Goal: Obtain resource: Obtain resource

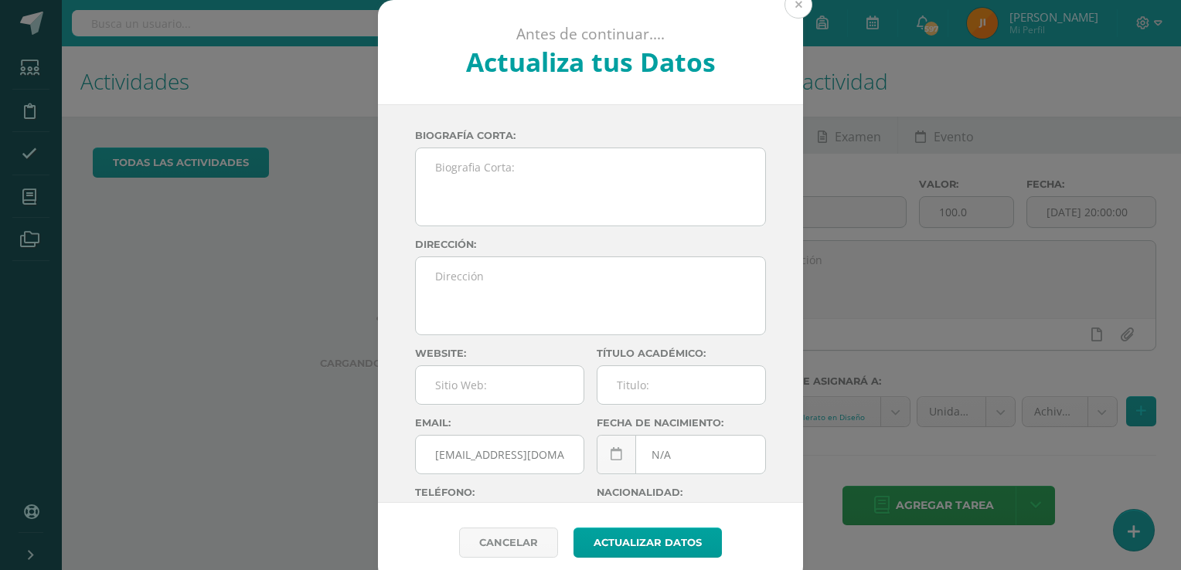
click at [791, 6] on button at bounding box center [798, 5] width 28 height 28
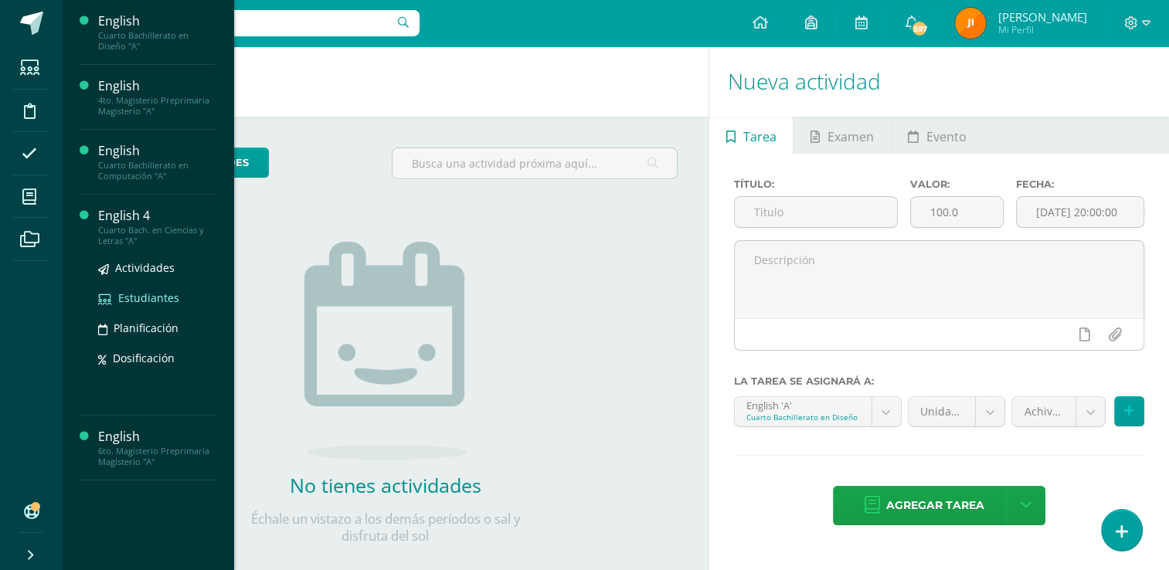
click at [151, 298] on span "Estudiantes" at bounding box center [148, 298] width 61 height 15
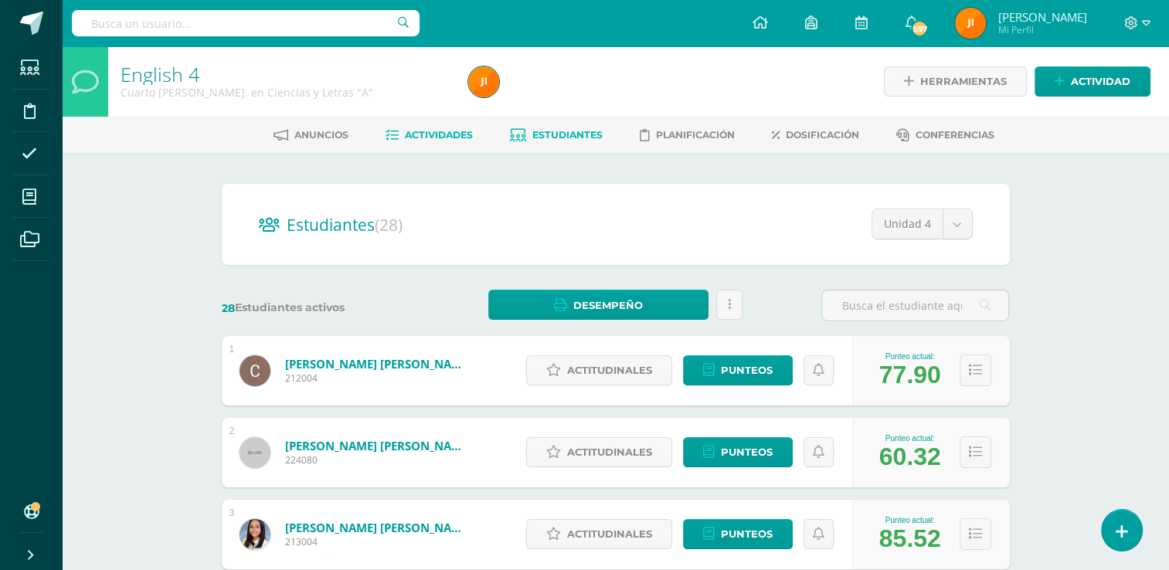
click at [442, 131] on span "Actividades" at bounding box center [439, 135] width 68 height 12
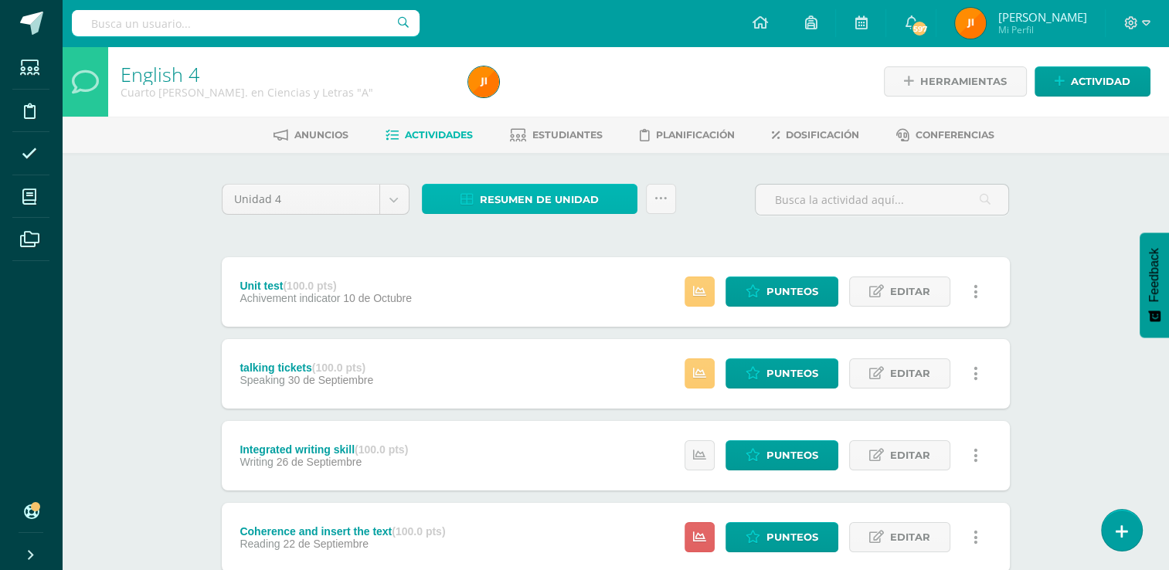
click at [556, 201] on span "Resumen de unidad" at bounding box center [539, 199] width 119 height 29
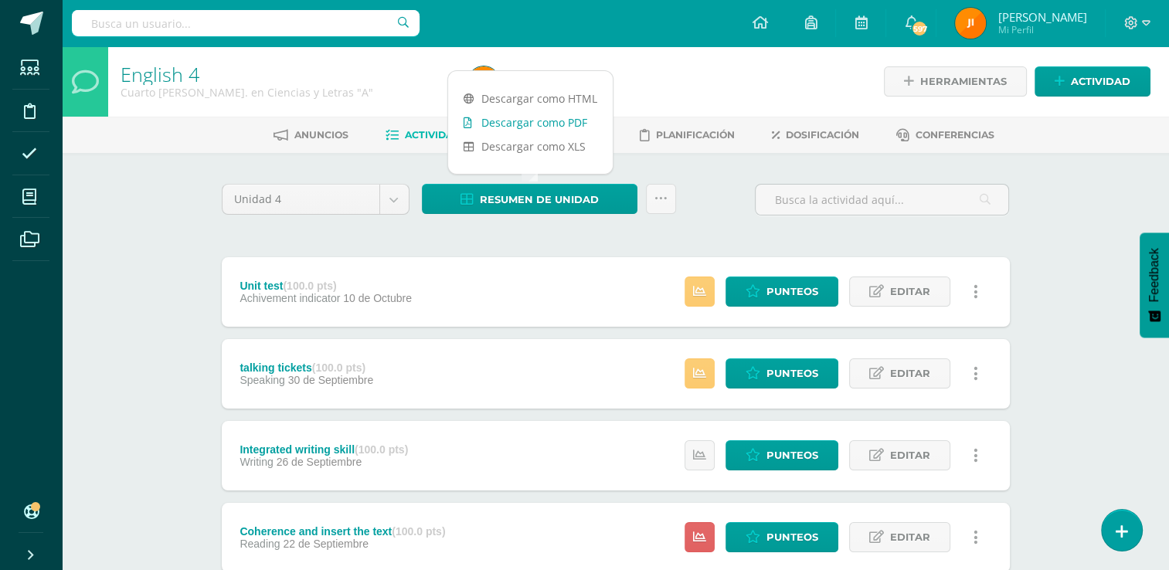
click at [522, 119] on link "Descargar como PDF" at bounding box center [530, 123] width 165 height 24
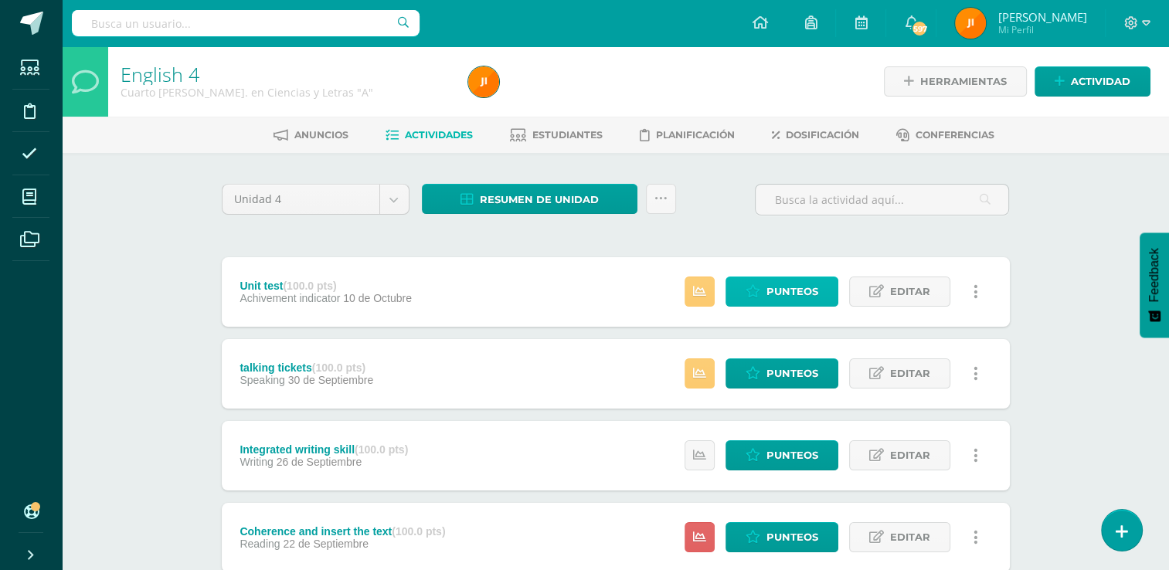
click at [774, 292] on span "Punteos" at bounding box center [793, 291] width 52 height 29
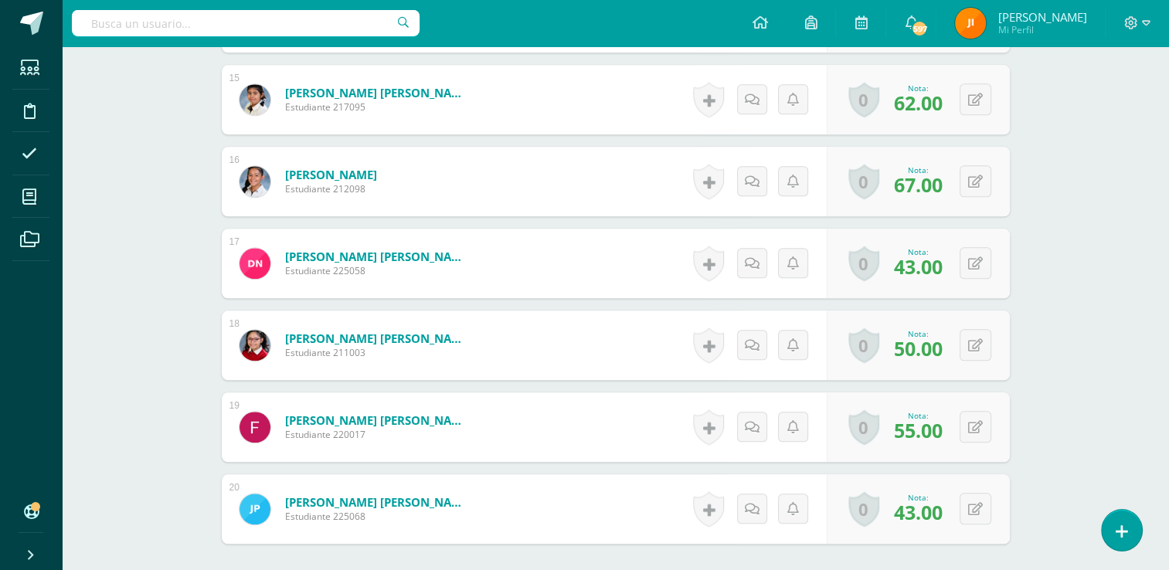
scroll to position [1639, 0]
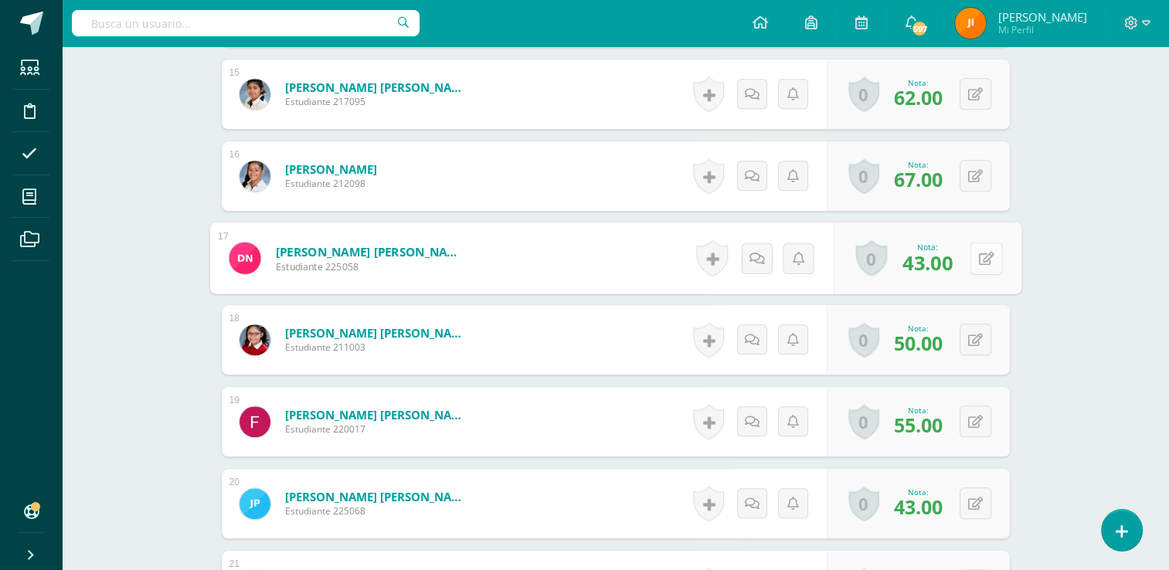
click at [975, 256] on button at bounding box center [986, 258] width 32 height 32
type input "41"
click at [941, 256] on icon at bounding box center [945, 262] width 14 height 13
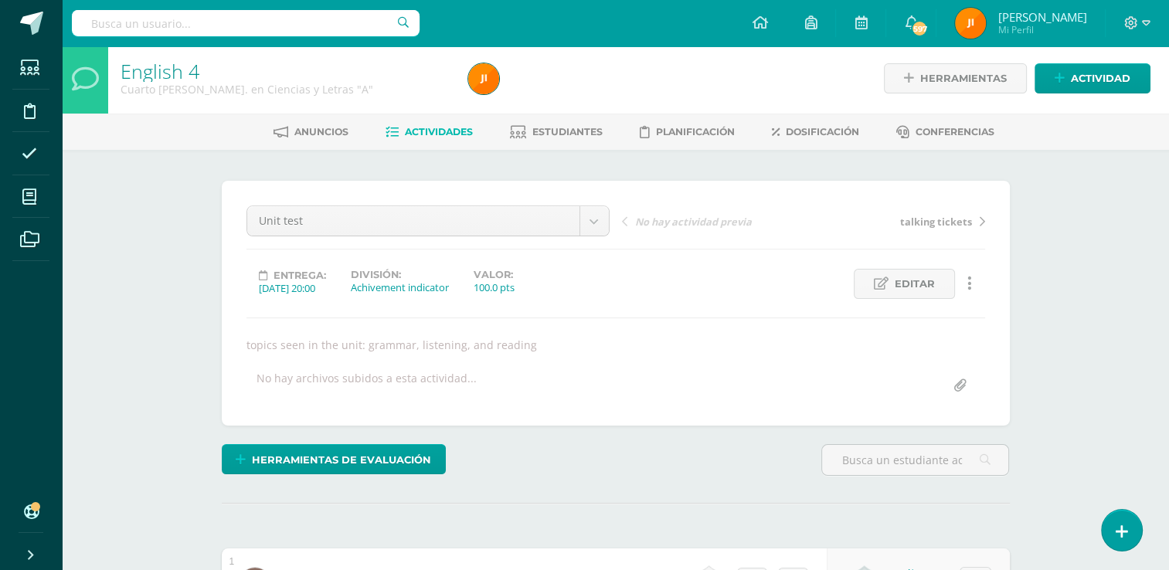
scroll to position [0, 0]
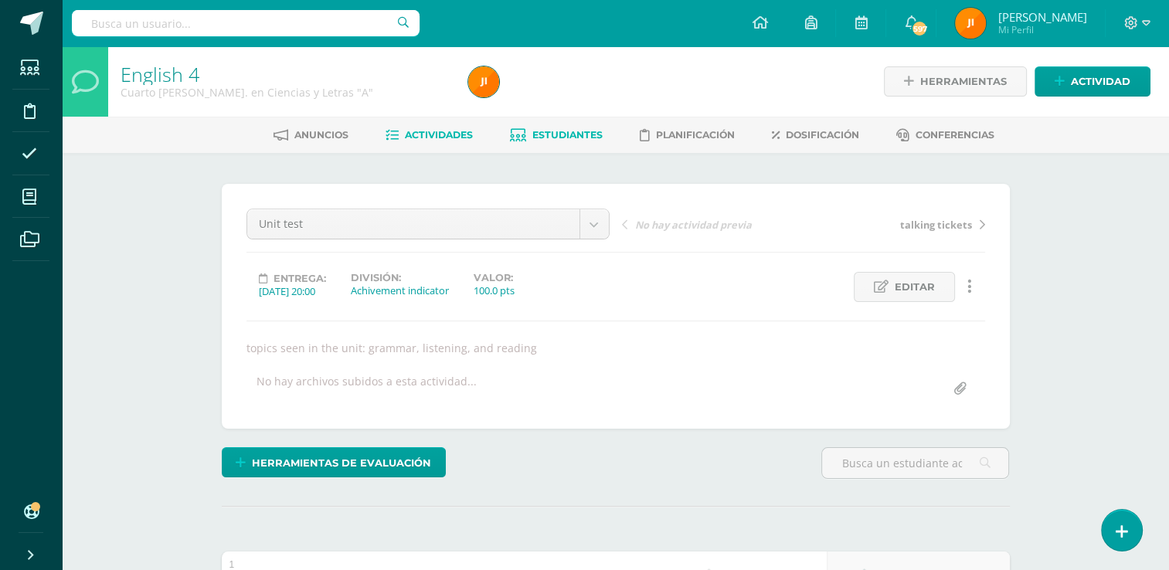
click at [581, 134] on span "Estudiantes" at bounding box center [568, 135] width 70 height 12
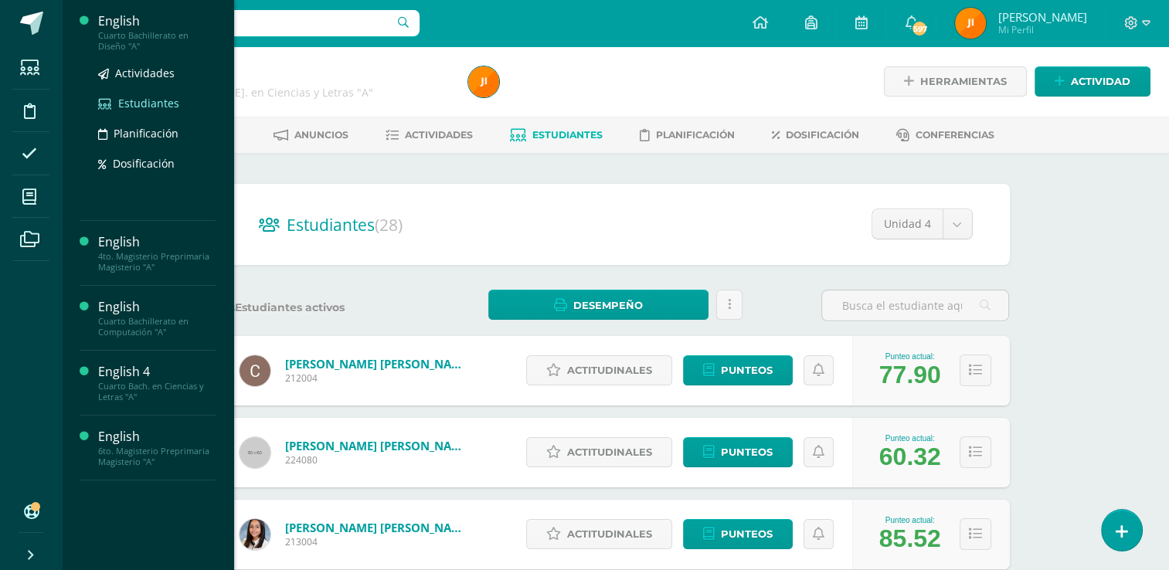
click at [153, 102] on span "Estudiantes" at bounding box center [148, 103] width 61 height 15
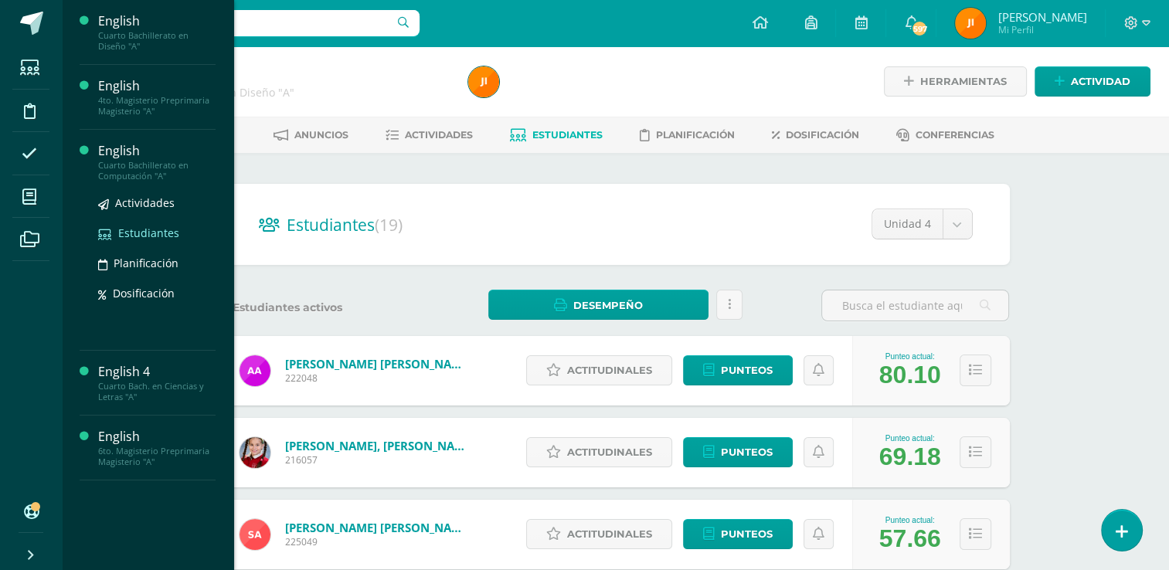
click at [145, 234] on span "Estudiantes" at bounding box center [148, 233] width 61 height 15
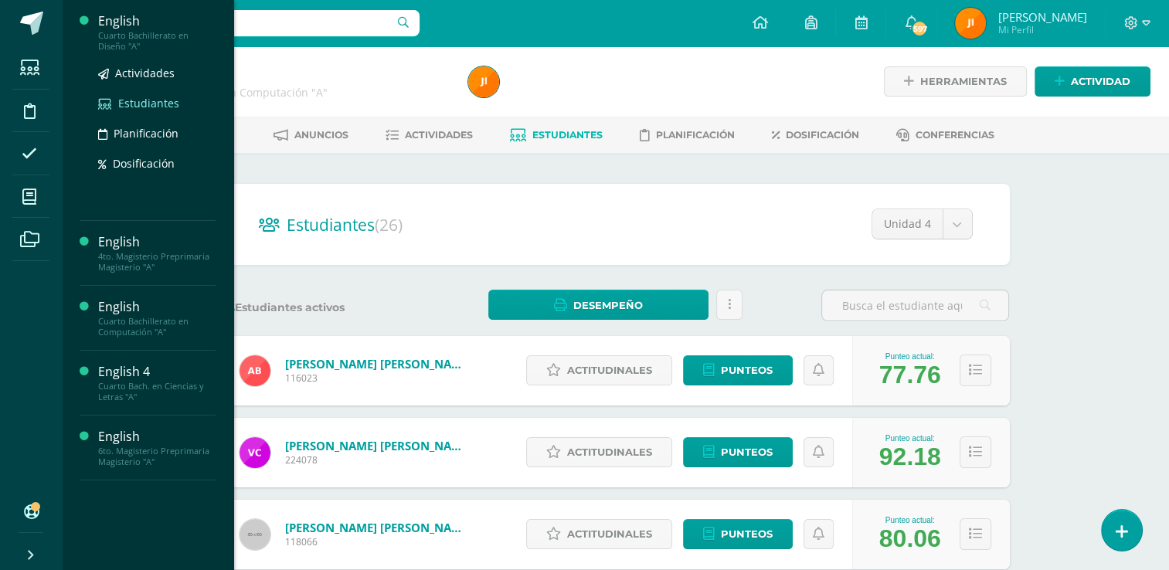
click at [138, 102] on span "Estudiantes" at bounding box center [148, 103] width 61 height 15
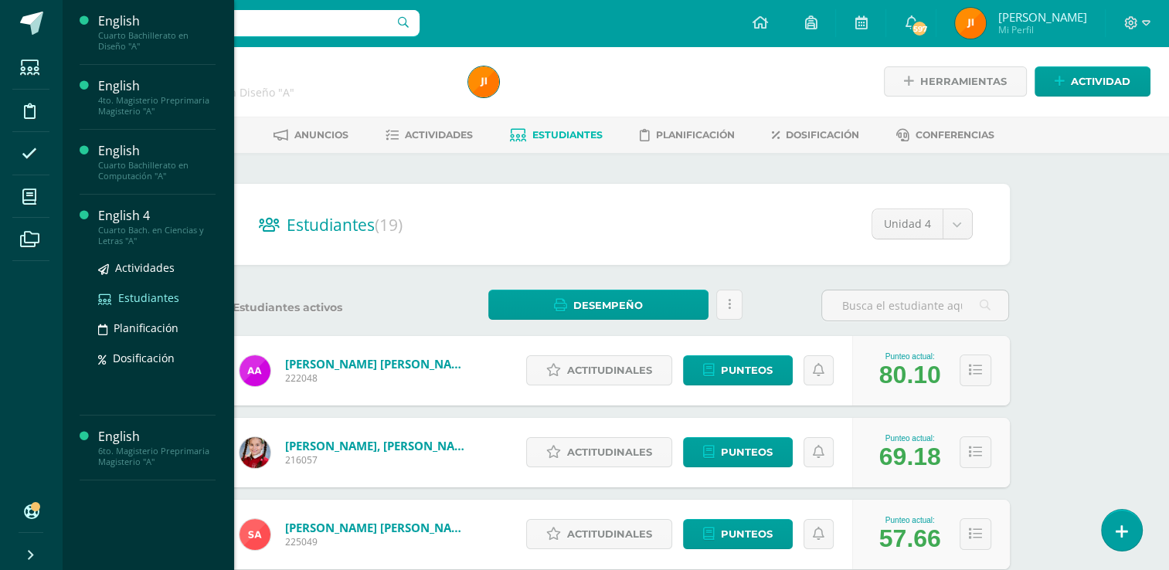
click at [141, 297] on span "Estudiantes" at bounding box center [148, 298] width 61 height 15
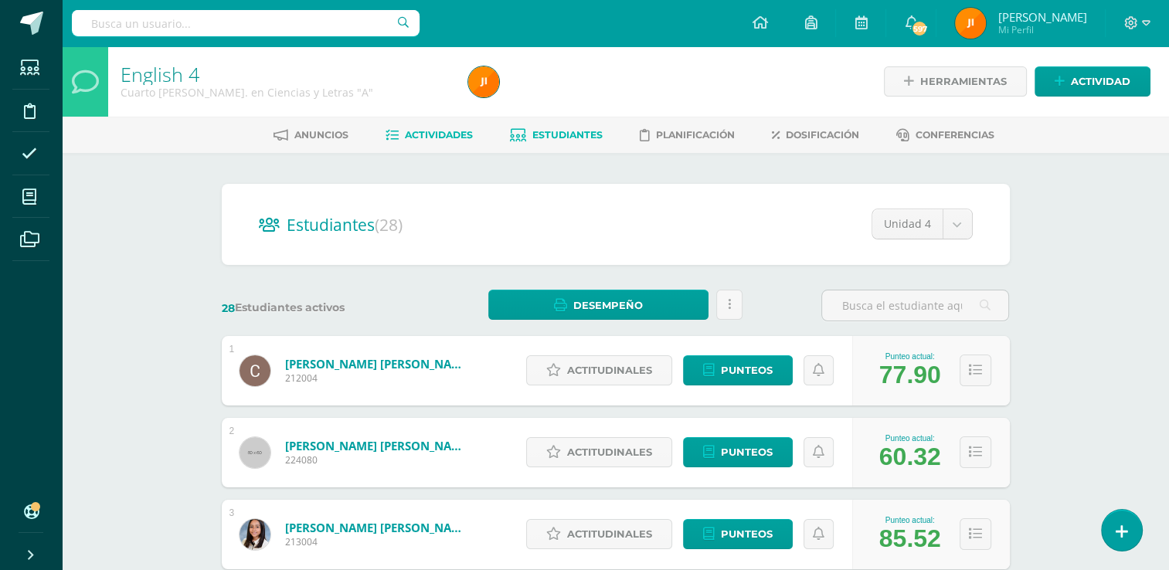
click at [431, 134] on span "Actividades" at bounding box center [439, 135] width 68 height 12
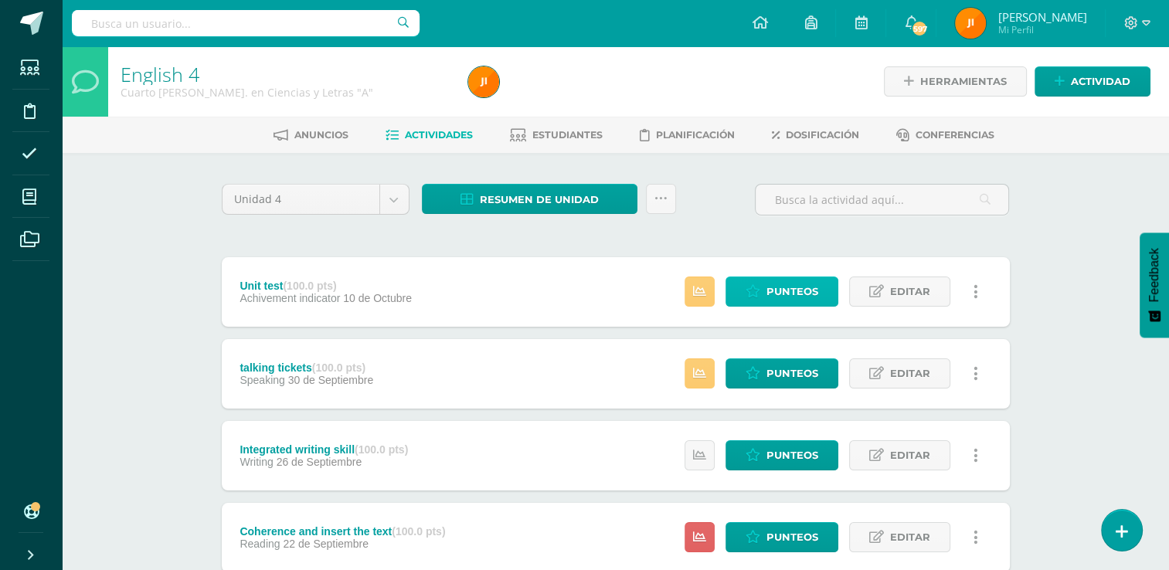
click at [772, 286] on span "Punteos" at bounding box center [793, 291] width 52 height 29
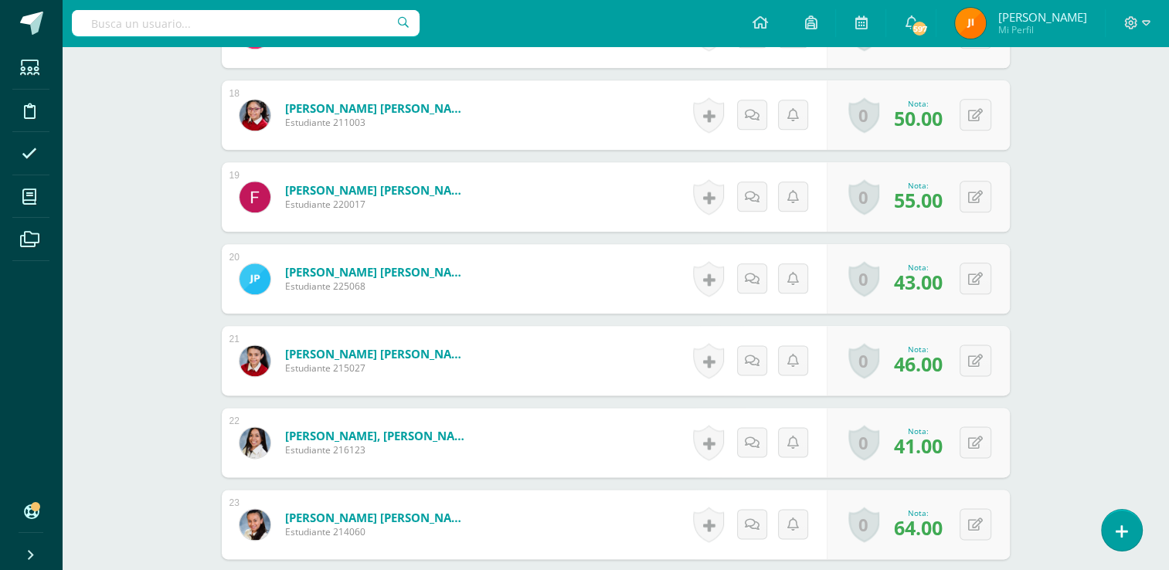
scroll to position [1860, 0]
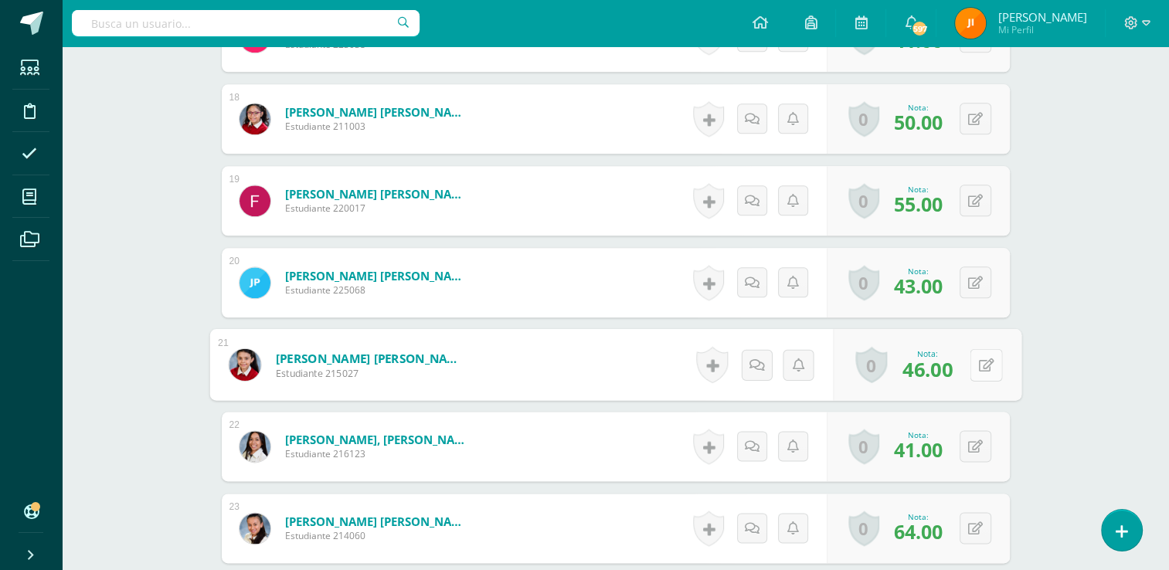
click at [977, 369] on button at bounding box center [986, 365] width 32 height 32
type input "44"
click at [951, 373] on link at bounding box center [945, 370] width 31 height 31
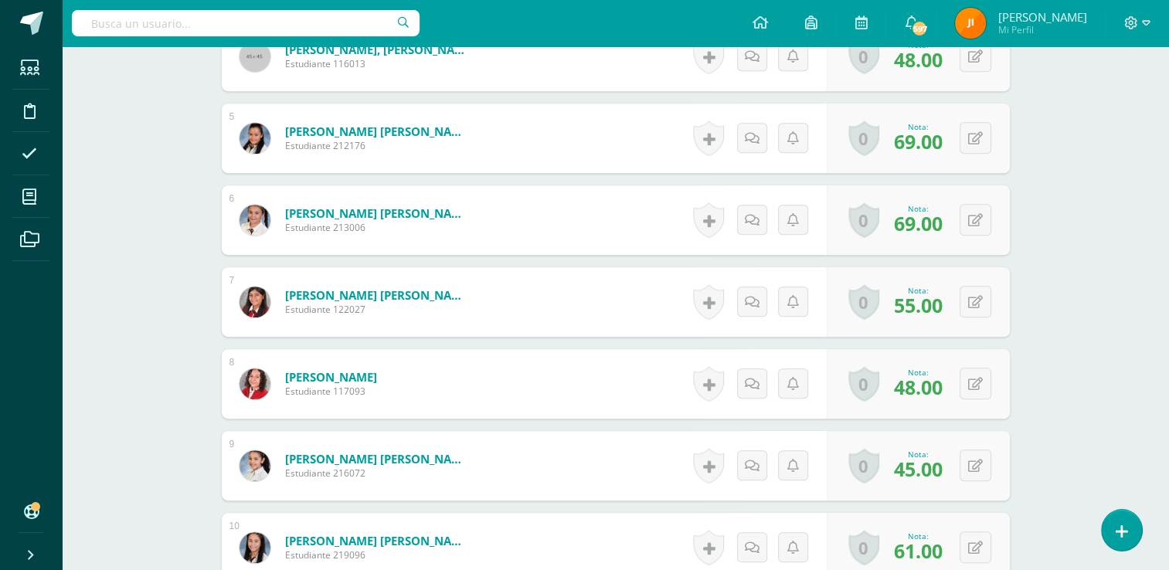
scroll to position [0, 0]
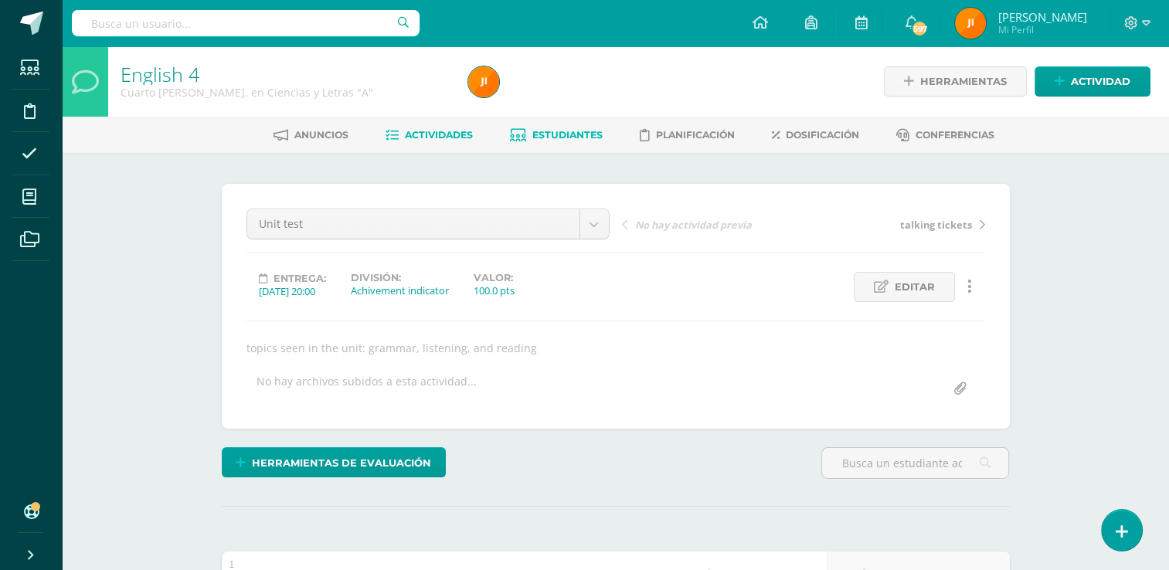
click at [551, 133] on span "Estudiantes" at bounding box center [568, 135] width 70 height 12
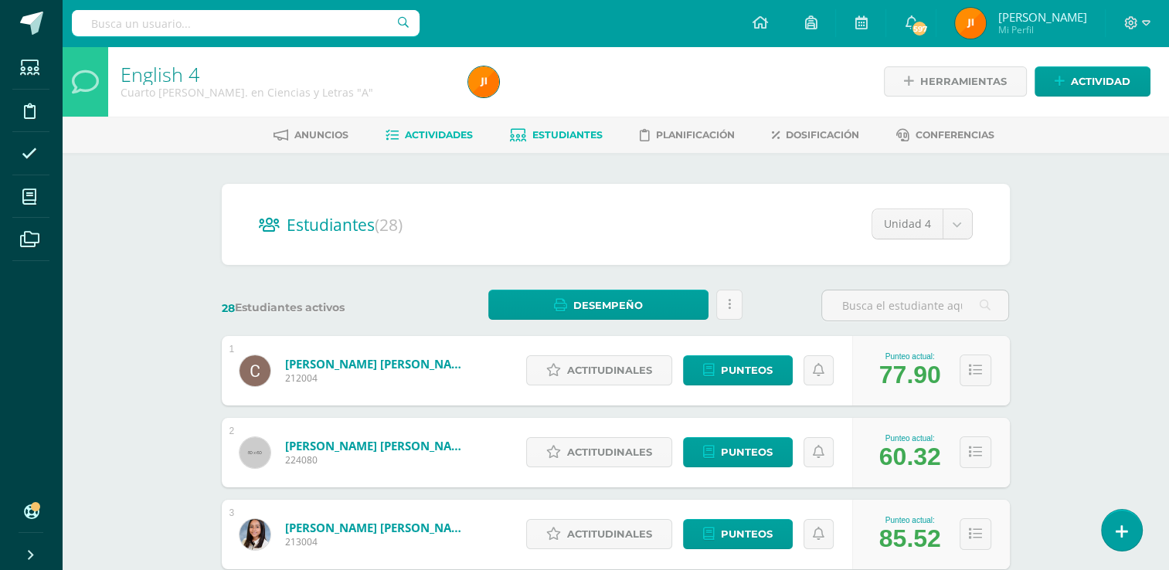
click at [438, 134] on span "Actividades" at bounding box center [439, 135] width 68 height 12
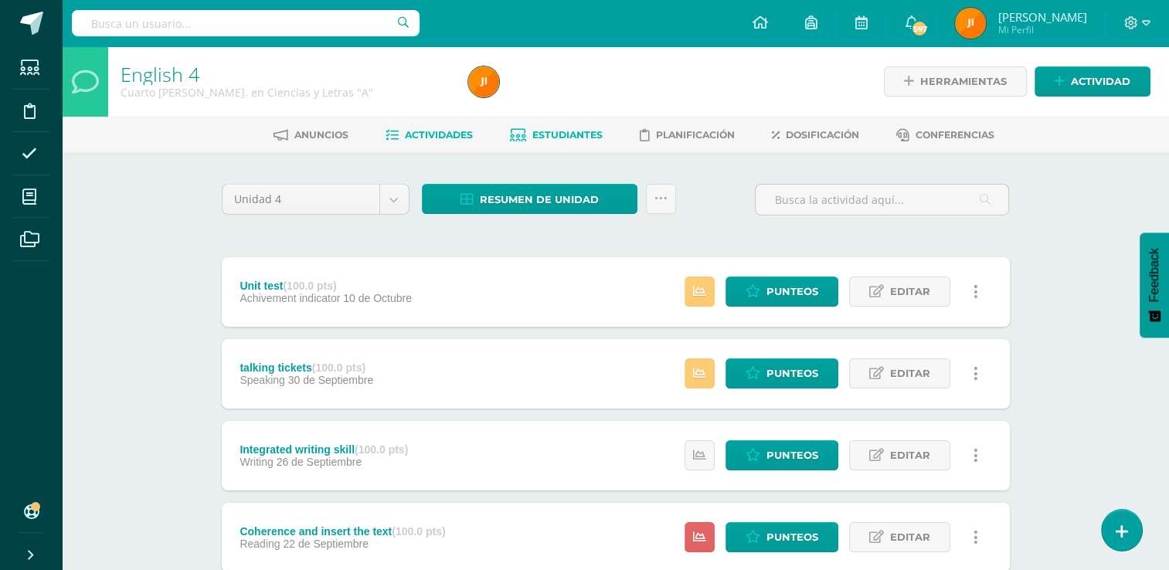
click at [556, 131] on span "Estudiantes" at bounding box center [568, 135] width 70 height 12
click at [529, 203] on span "Resumen de unidad" at bounding box center [539, 199] width 119 height 29
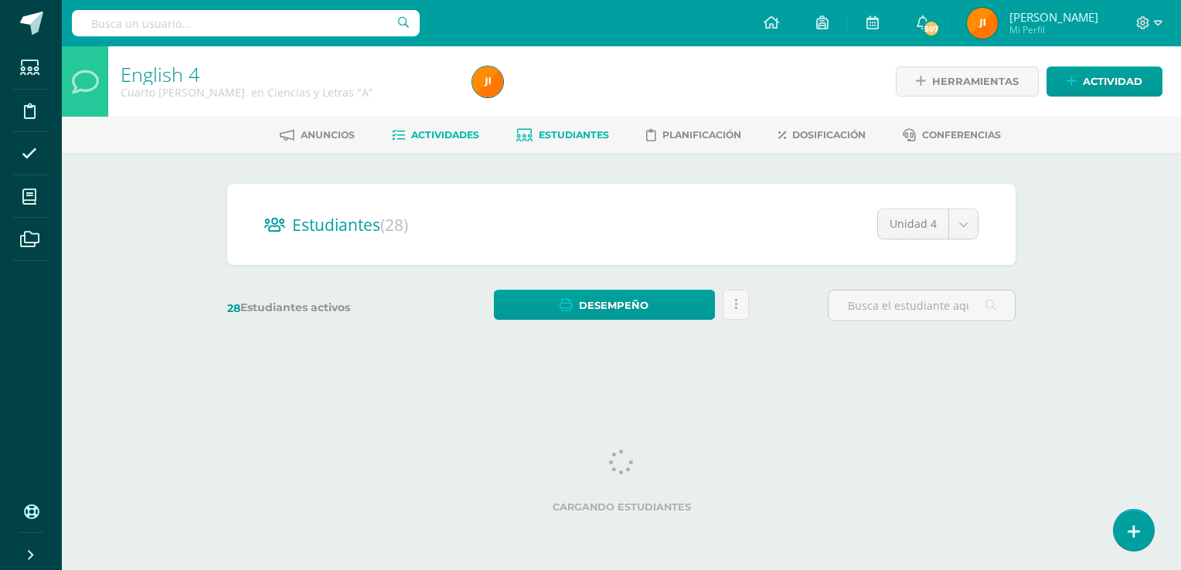
click at [440, 132] on span "Actividades" at bounding box center [445, 135] width 68 height 12
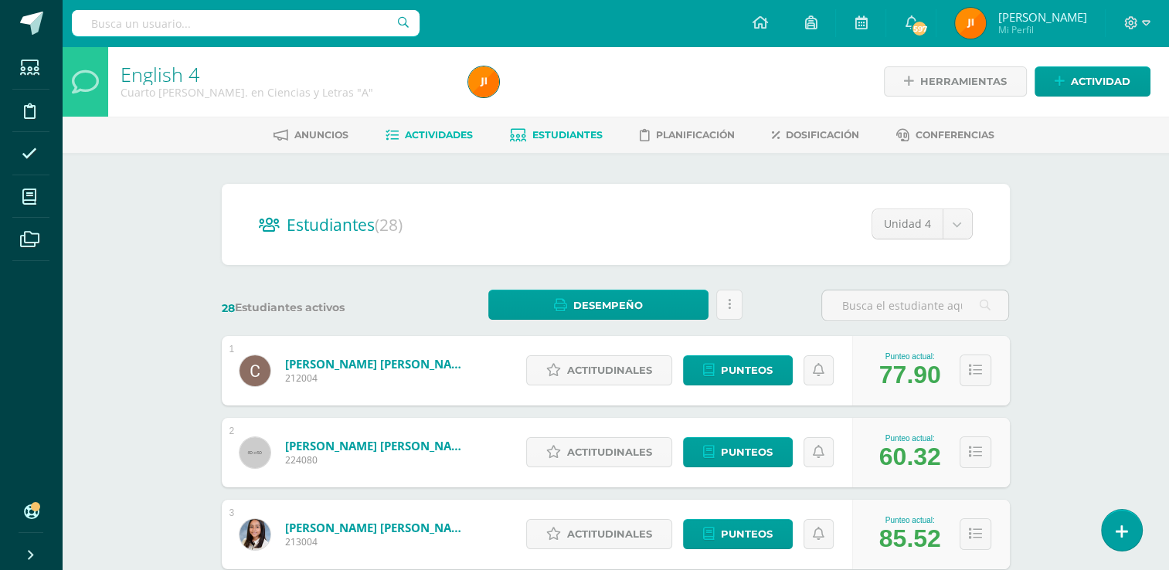
click at [440, 132] on span "Actividades" at bounding box center [439, 135] width 68 height 12
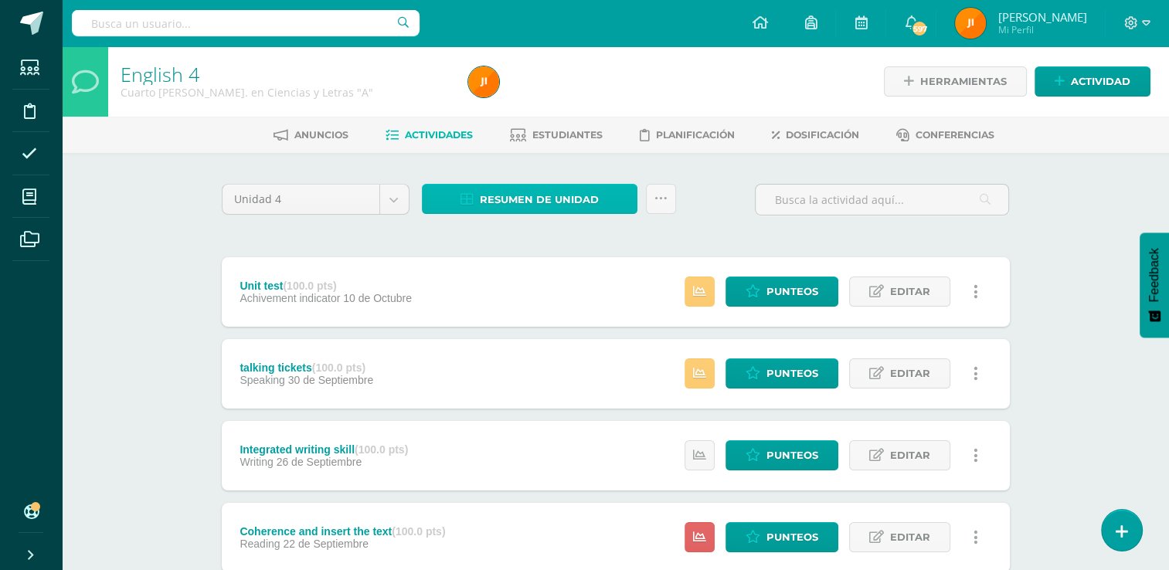
click at [580, 191] on span "Resumen de unidad" at bounding box center [539, 199] width 119 height 29
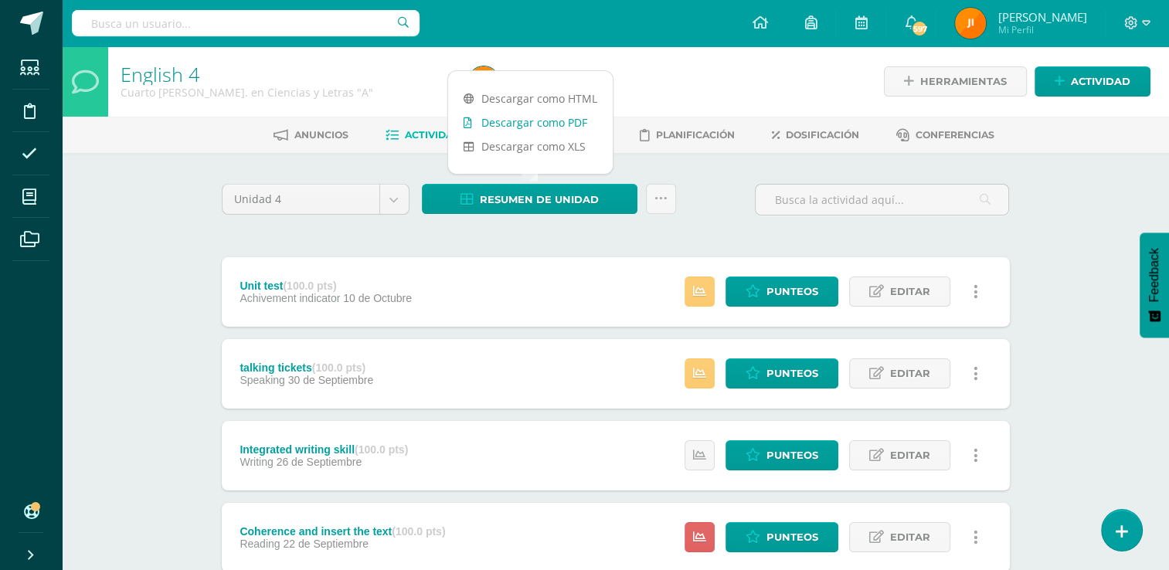
click at [516, 122] on link "Descargar como PDF" at bounding box center [530, 123] width 165 height 24
click at [393, 202] on body "Estudiantes Disciplina Asistencia Mis cursos Archivos Soporte Ayuda Reportar un…" at bounding box center [584, 581] width 1169 height 1162
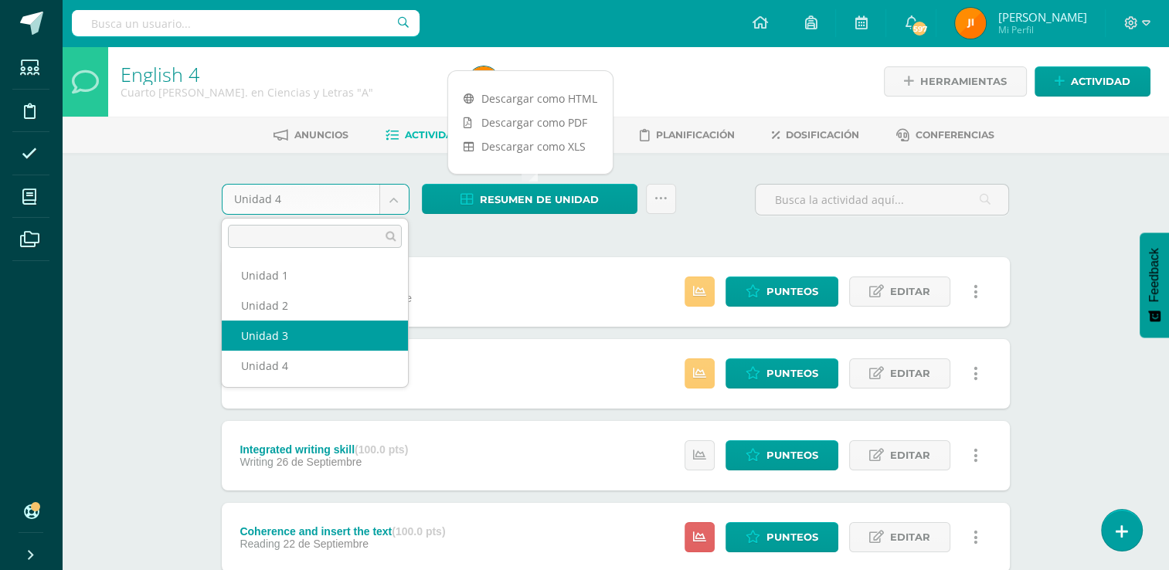
select select "Unidad 3"
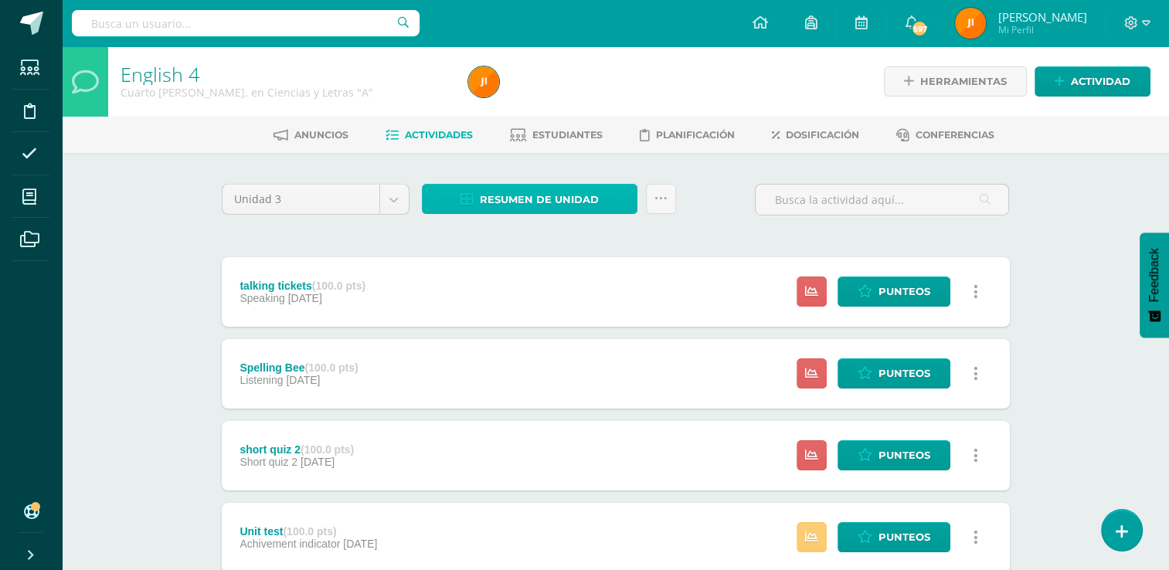
click at [543, 196] on span "Resumen de unidad" at bounding box center [539, 199] width 119 height 29
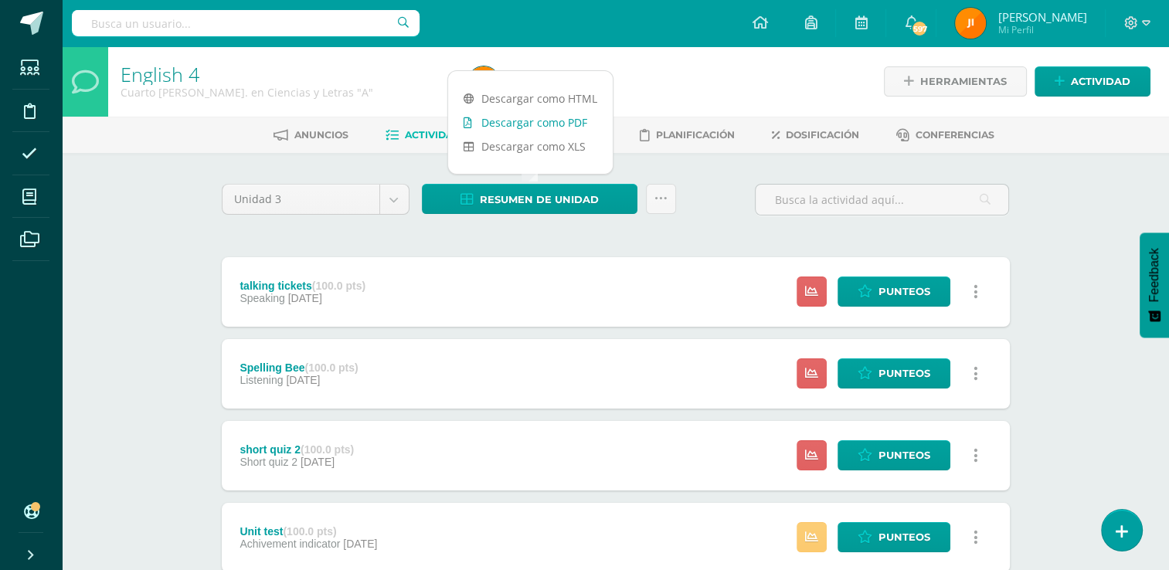
click at [547, 121] on link "Descargar como PDF" at bounding box center [530, 123] width 165 height 24
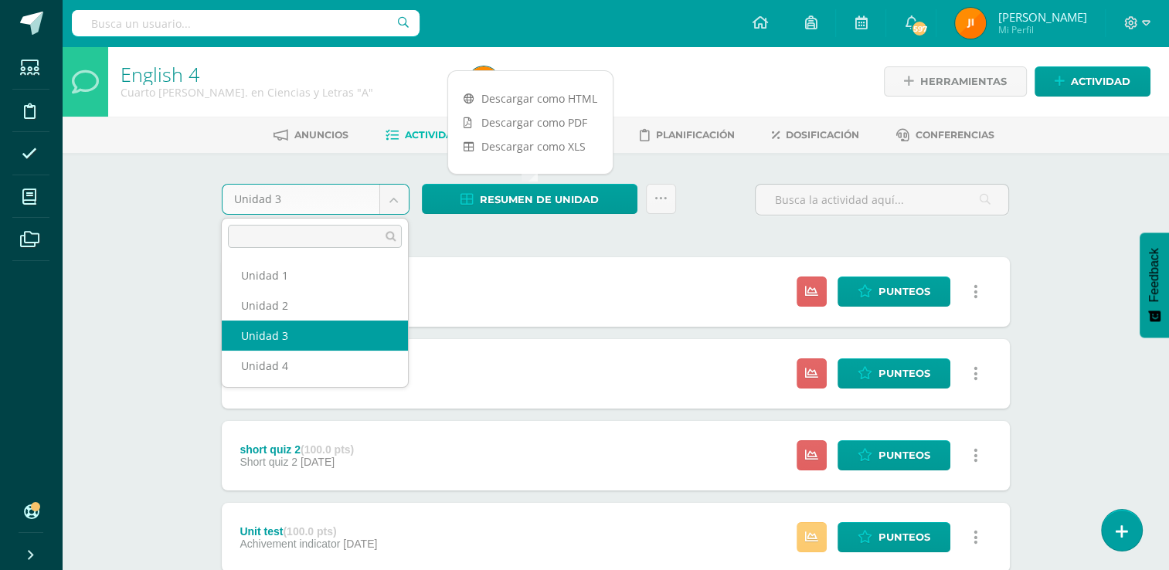
click at [400, 205] on body "Estudiantes Disciplina Asistencia Mis cursos Archivos Soporte Ayuda Reportar un…" at bounding box center [584, 581] width 1169 height 1162
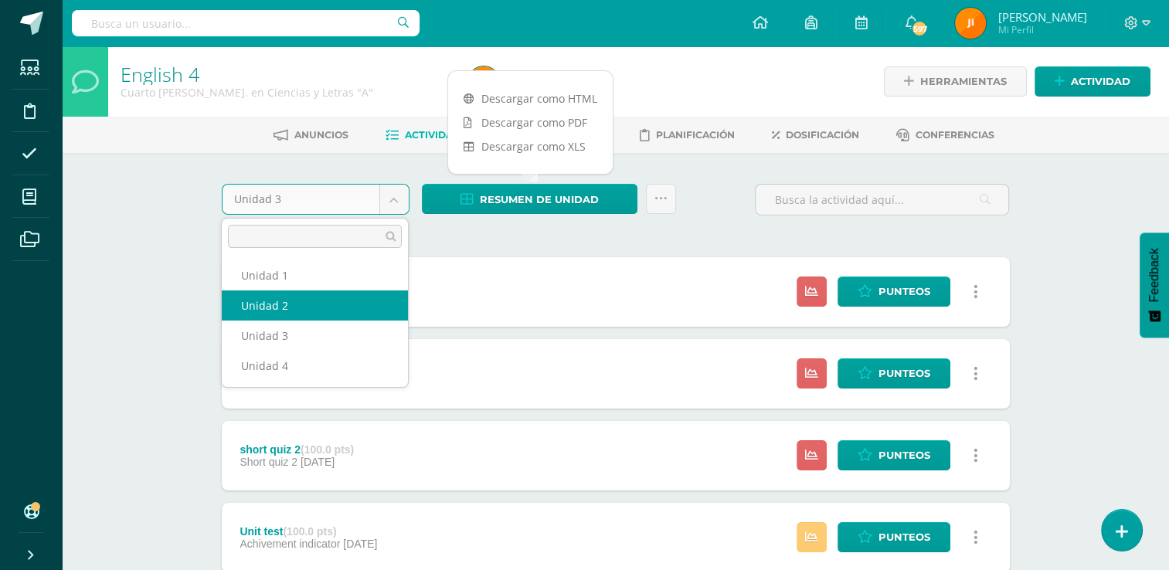
select select "Unidad 2"
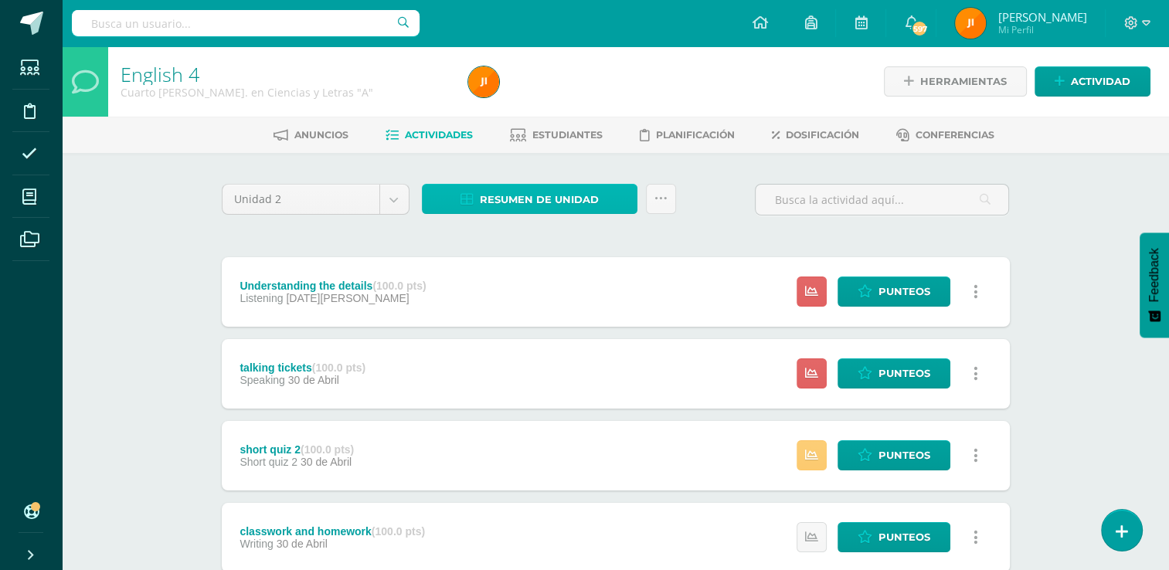
click at [542, 200] on span "Resumen de unidad" at bounding box center [539, 199] width 119 height 29
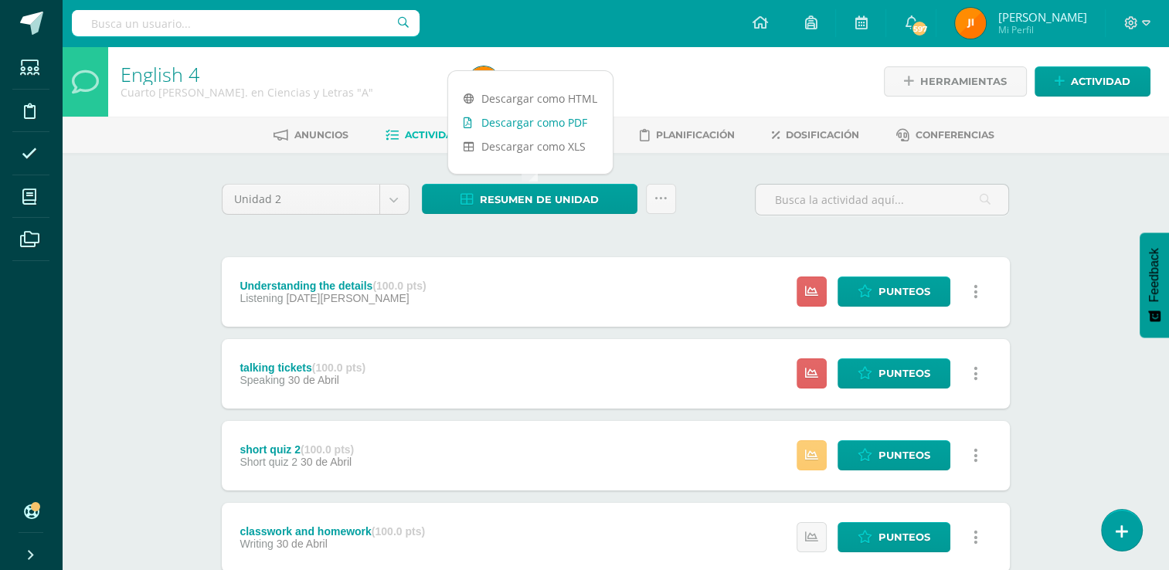
click at [534, 125] on link "Descargar como PDF" at bounding box center [530, 123] width 165 height 24
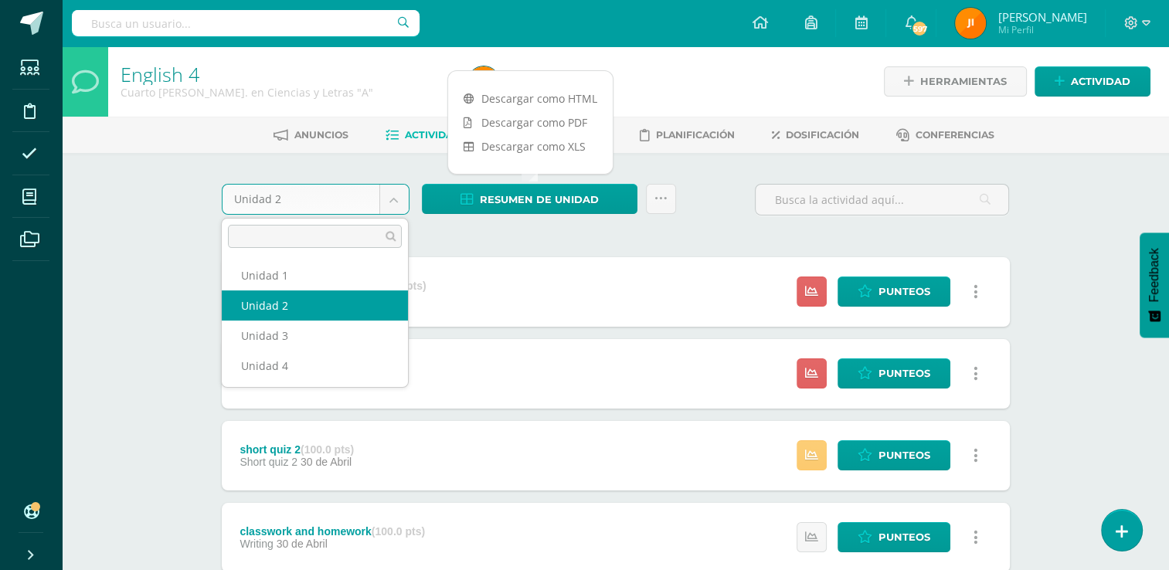
click at [397, 197] on body "Estudiantes Disciplina Asistencia Mis cursos Archivos Soporte Ayuda Reportar un…" at bounding box center [584, 581] width 1169 height 1162
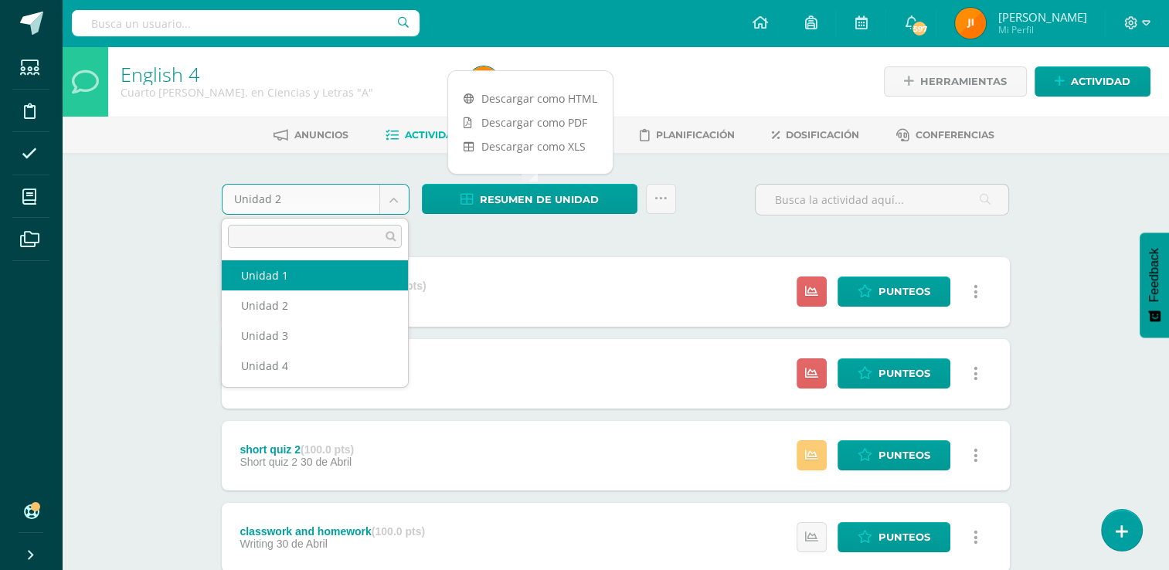
select select "Unidad 1"
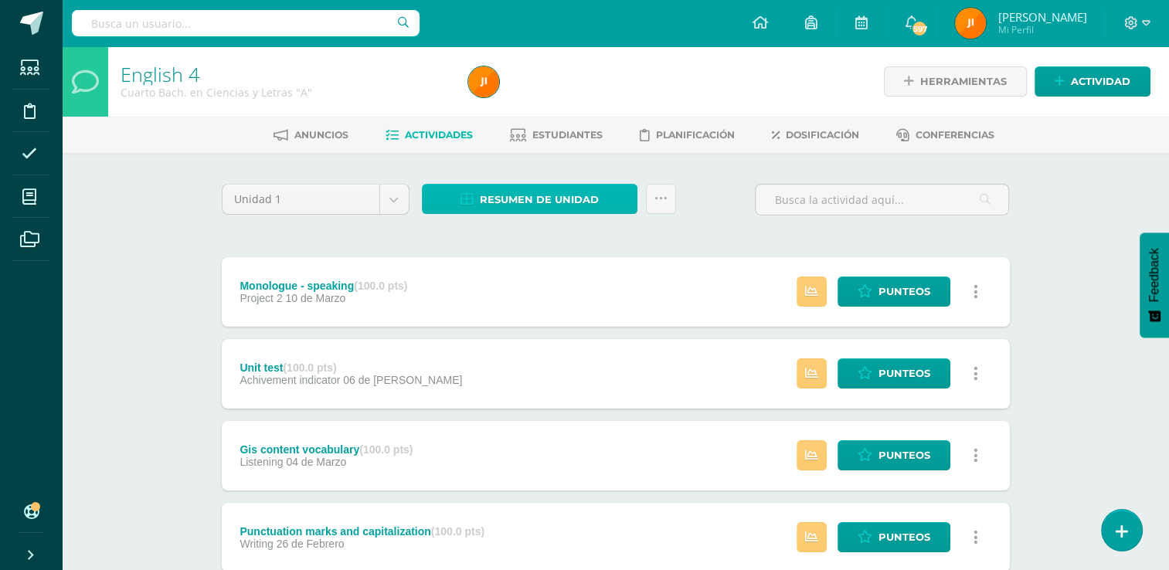
click at [539, 204] on span "Resumen de unidad" at bounding box center [539, 199] width 119 height 29
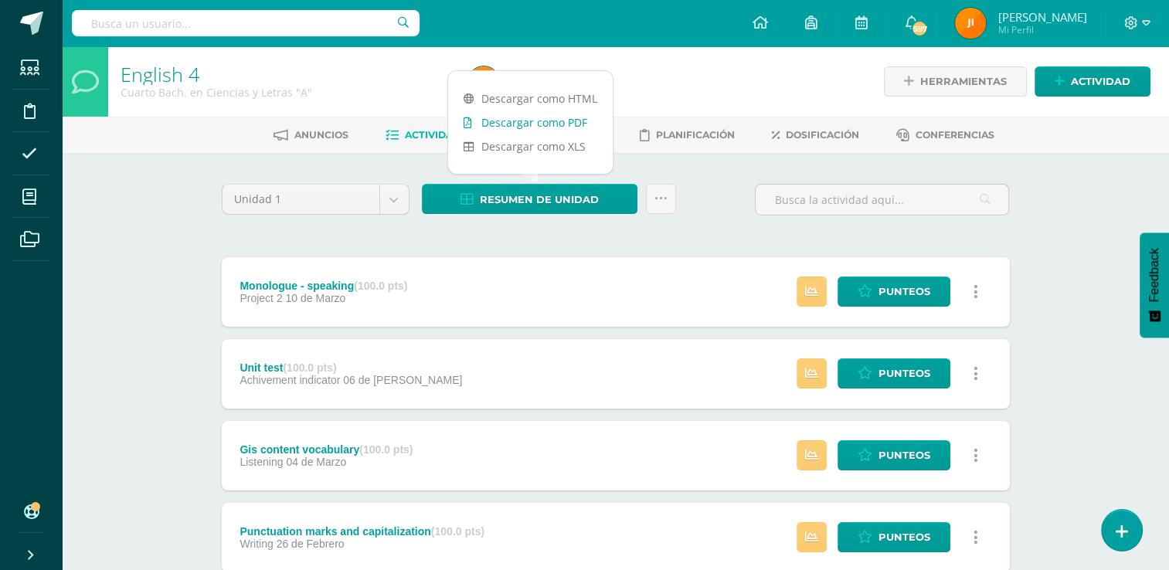
click at [530, 124] on link "Descargar como PDF" at bounding box center [530, 123] width 165 height 24
